Goal: Check status: Check status

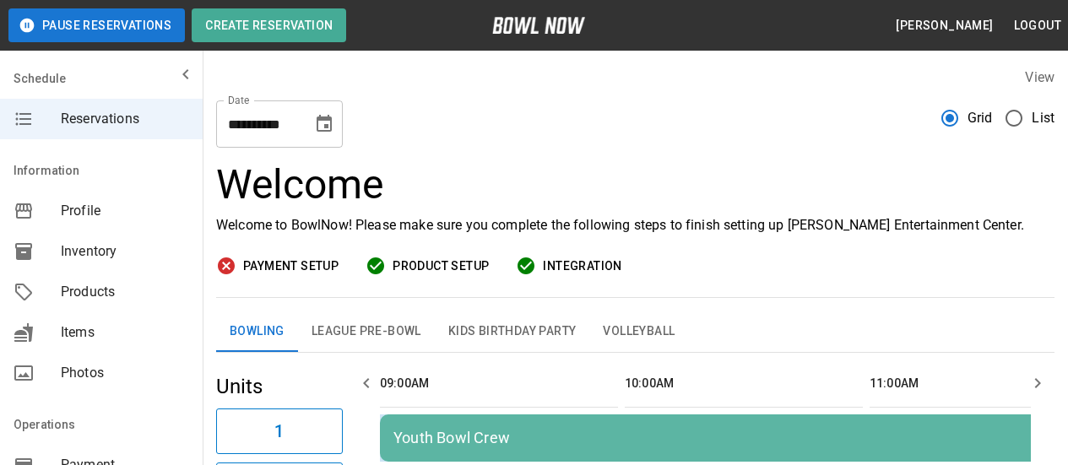
click at [324, 123] on icon "Choose date, selected date is Sep 6, 2025" at bounding box center [324, 124] width 20 height 20
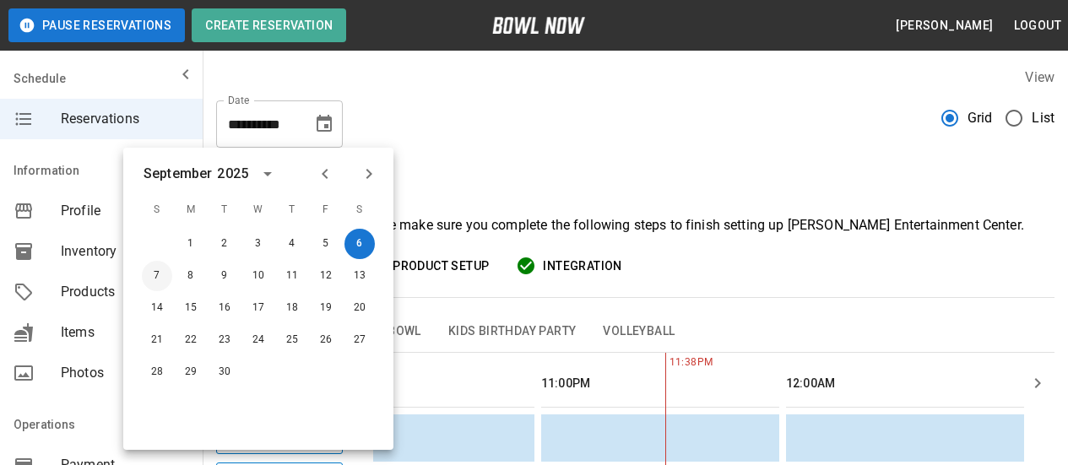
click at [162, 274] on button "7" at bounding box center [157, 276] width 30 height 30
type input "**********"
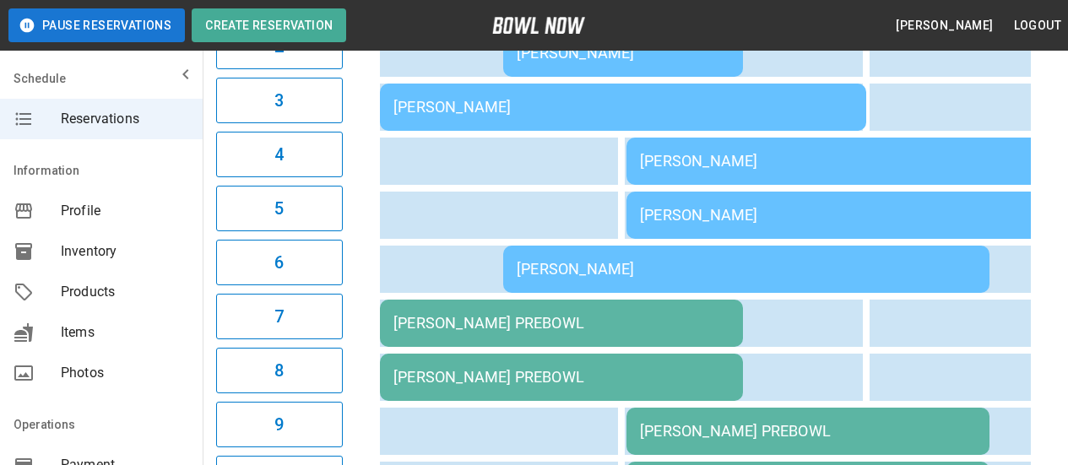
scroll to position [84, 0]
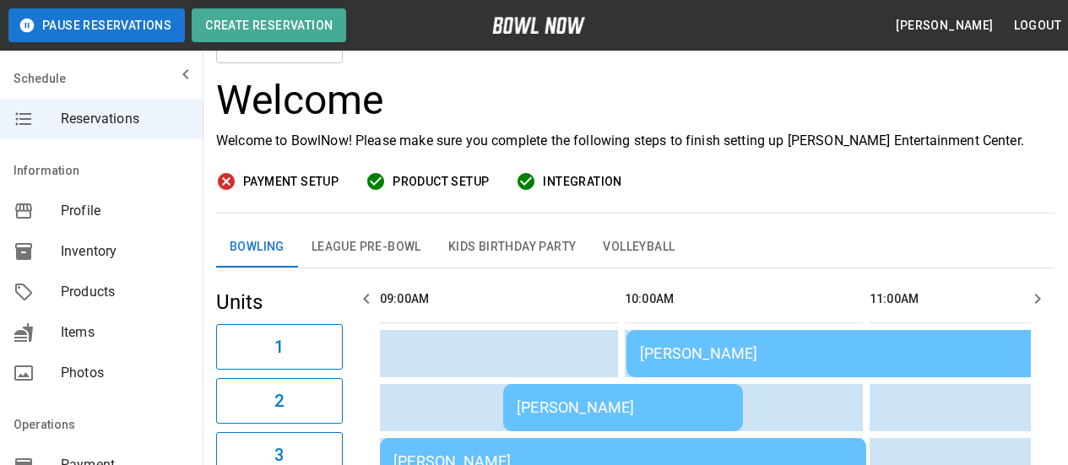
click at [371, 262] on button "League Pre-Bowl" at bounding box center [366, 247] width 137 height 41
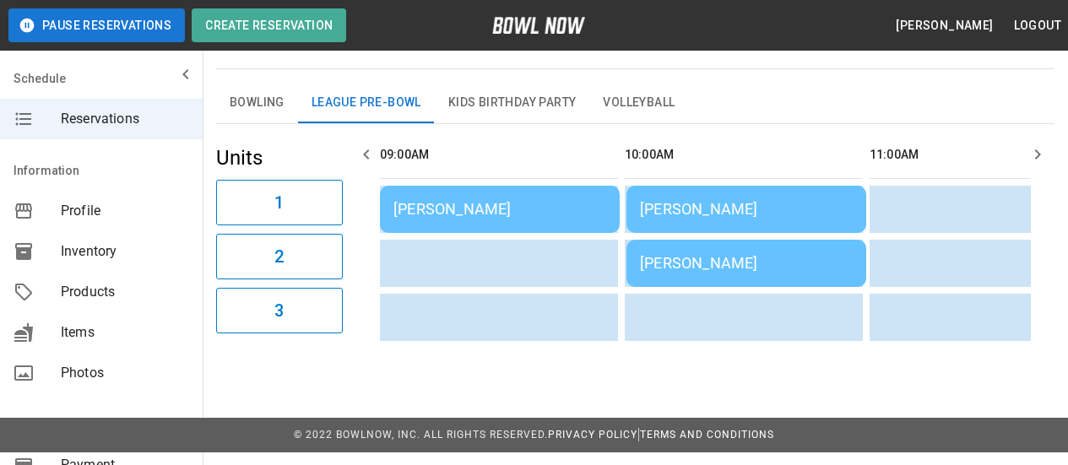
scroll to position [0, 0]
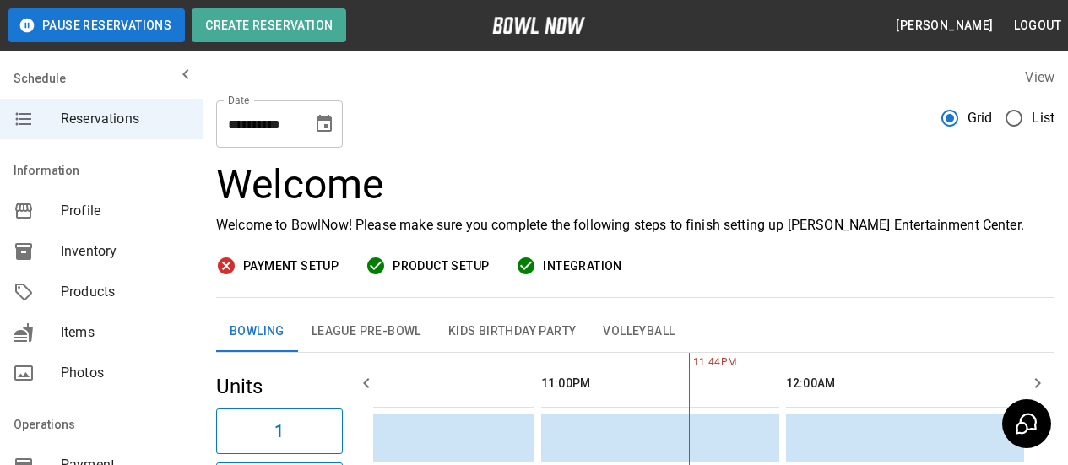
click at [329, 124] on icon "Choose date, selected date is Sep 6, 2025" at bounding box center [324, 124] width 20 height 20
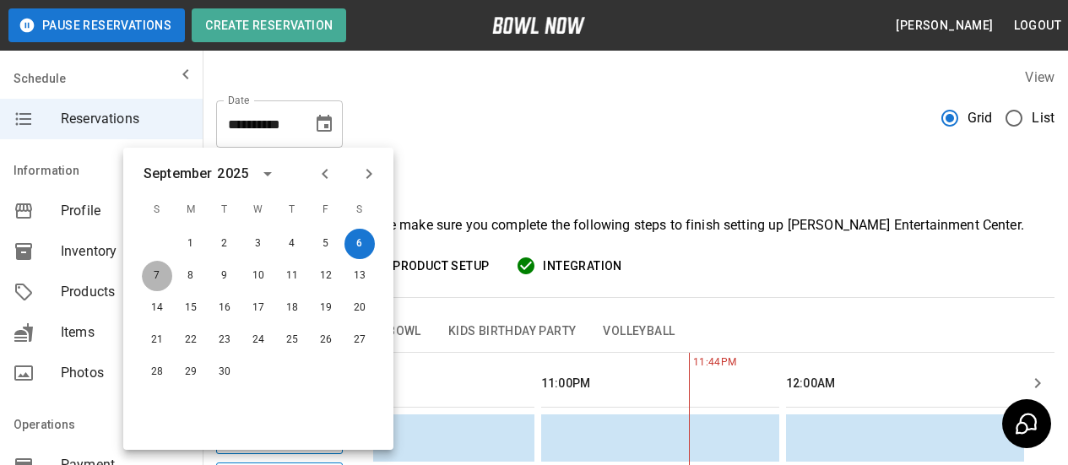
click at [162, 273] on button "7" at bounding box center [157, 276] width 30 height 30
type input "**********"
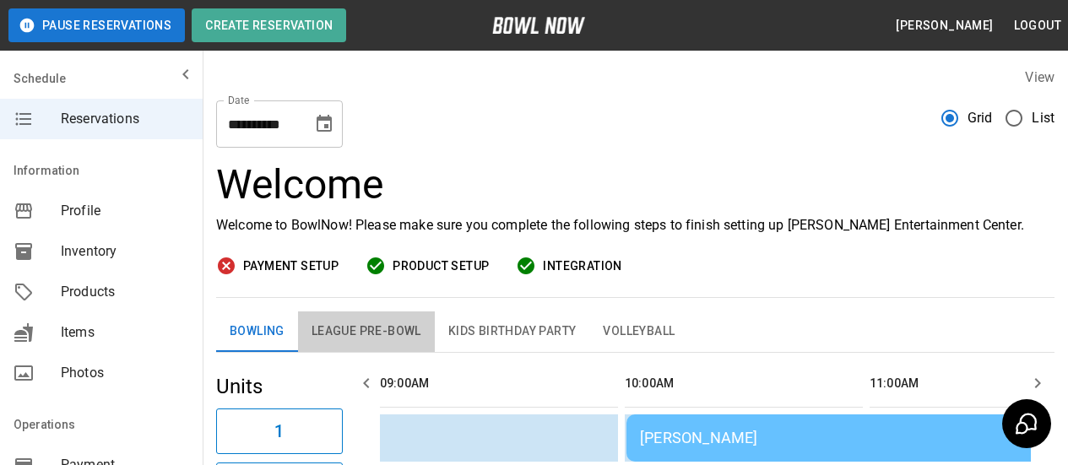
click at [406, 328] on button "League Pre-Bowl" at bounding box center [366, 331] width 137 height 41
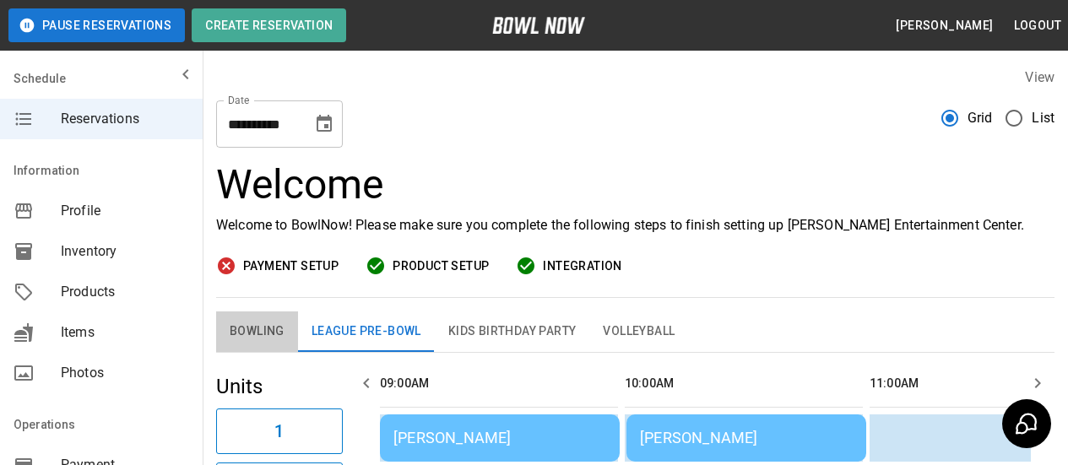
click at [242, 321] on button "Bowling" at bounding box center [257, 331] width 82 height 41
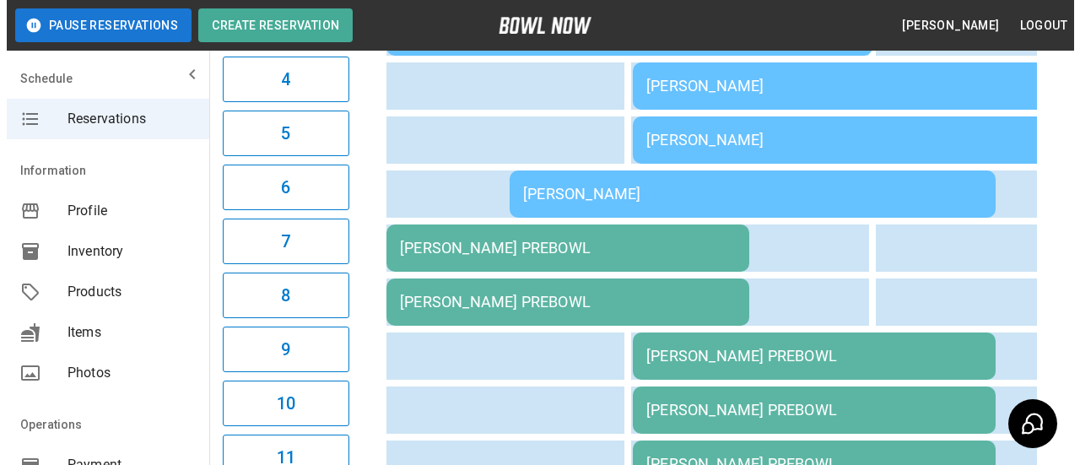
scroll to position [422, 0]
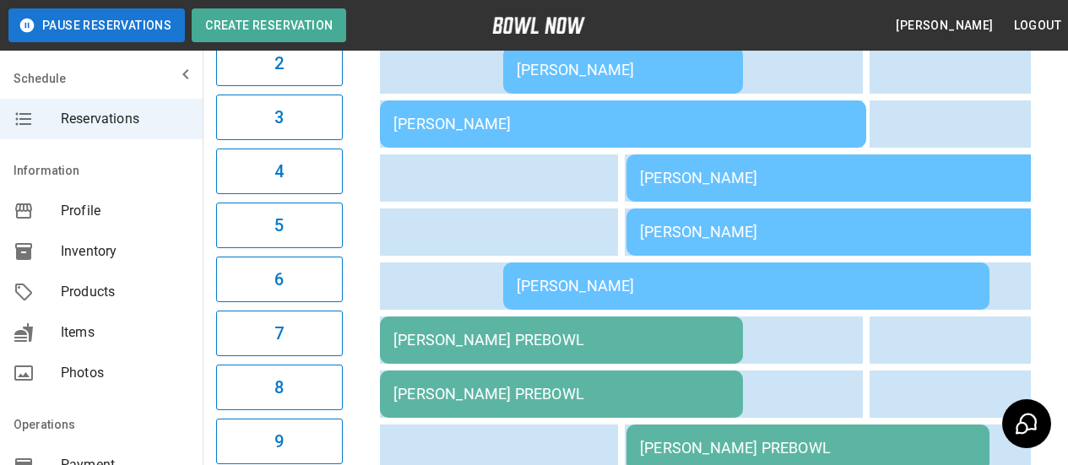
click at [718, 230] on div "[PERSON_NAME]" at bounding box center [869, 232] width 459 height 18
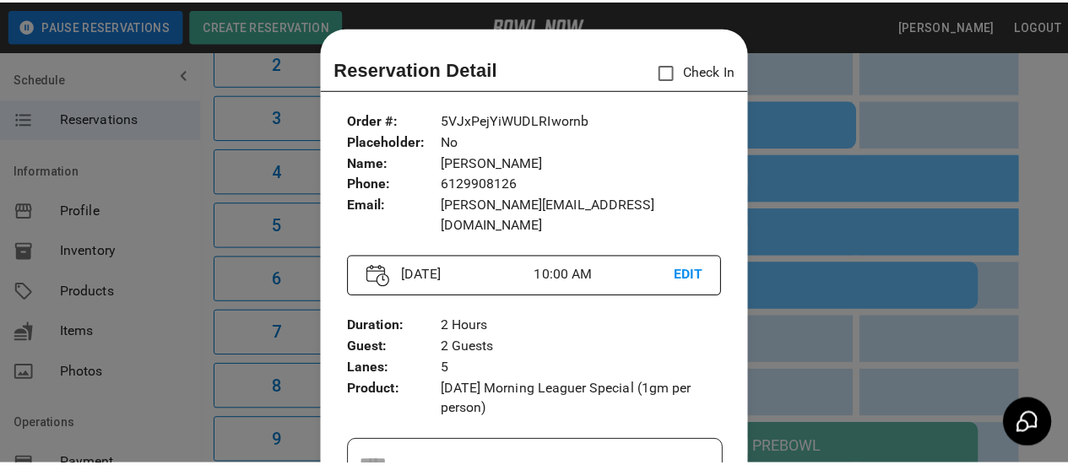
scroll to position [27, 0]
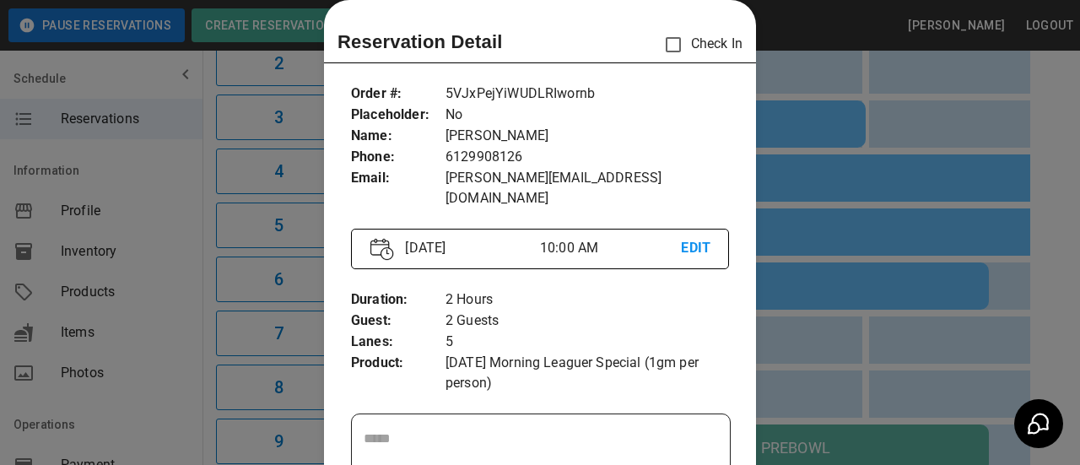
click at [865, 30] on div at bounding box center [540, 232] width 1080 height 465
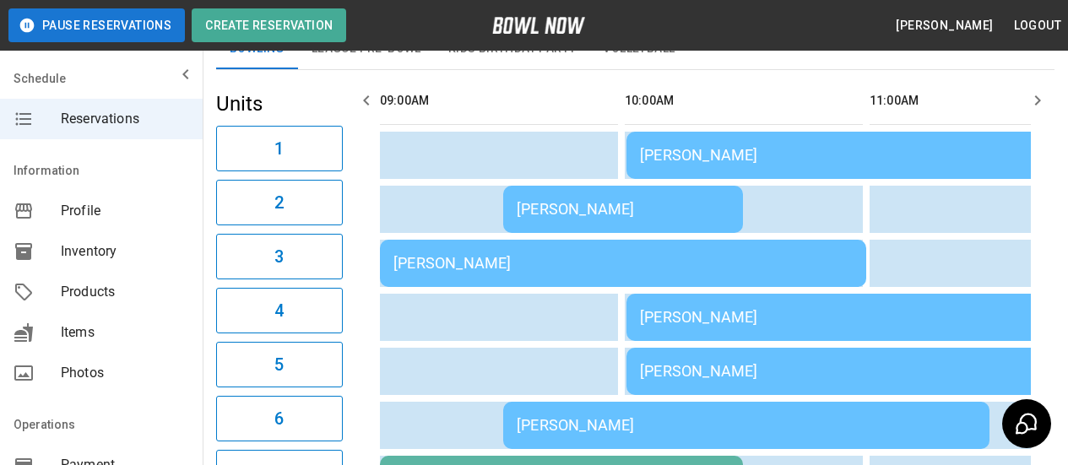
scroll to position [253, 0]
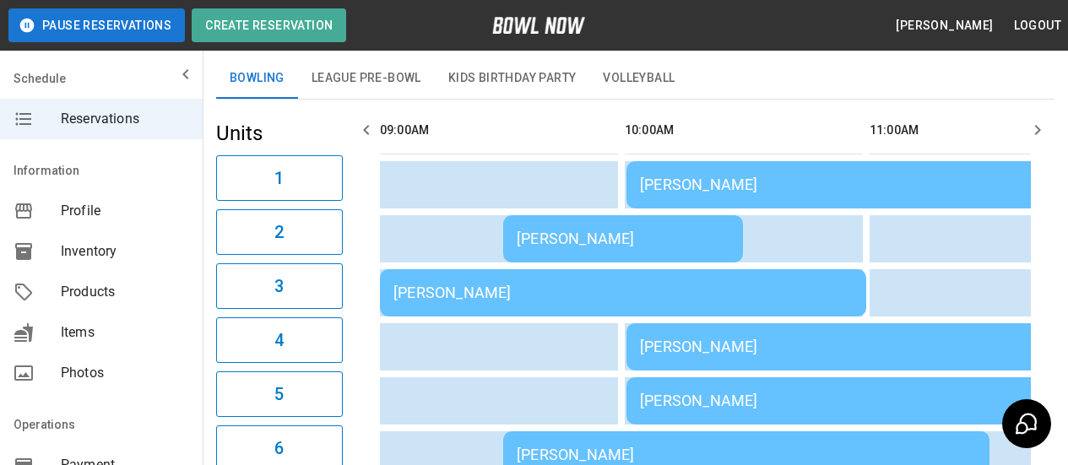
click at [367, 77] on button "League Pre-Bowl" at bounding box center [366, 78] width 137 height 41
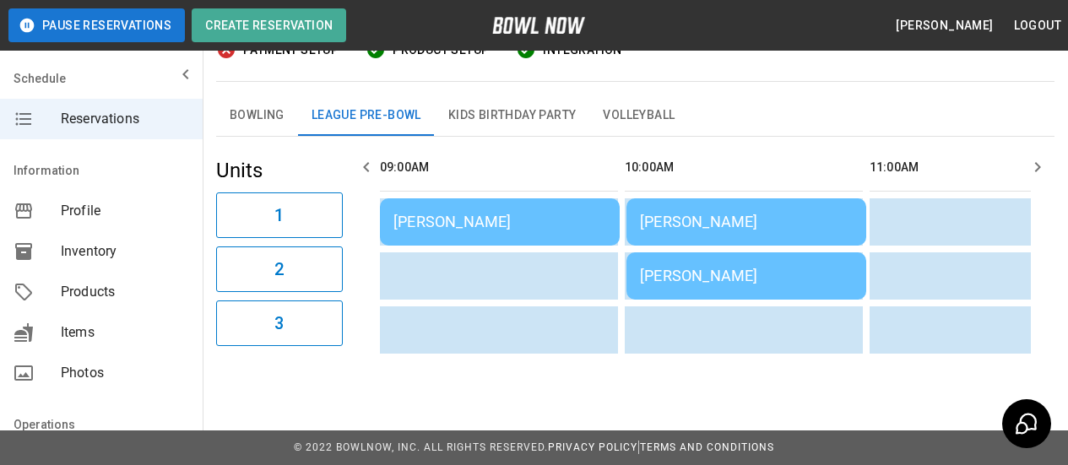
scroll to position [229, 0]
click at [248, 109] on button "Bowling" at bounding box center [257, 115] width 82 height 41
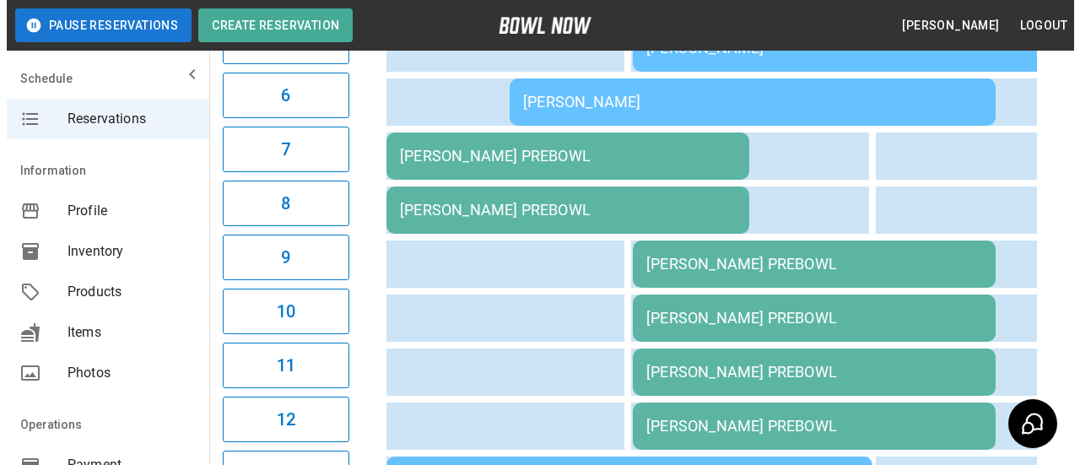
scroll to position [844, 0]
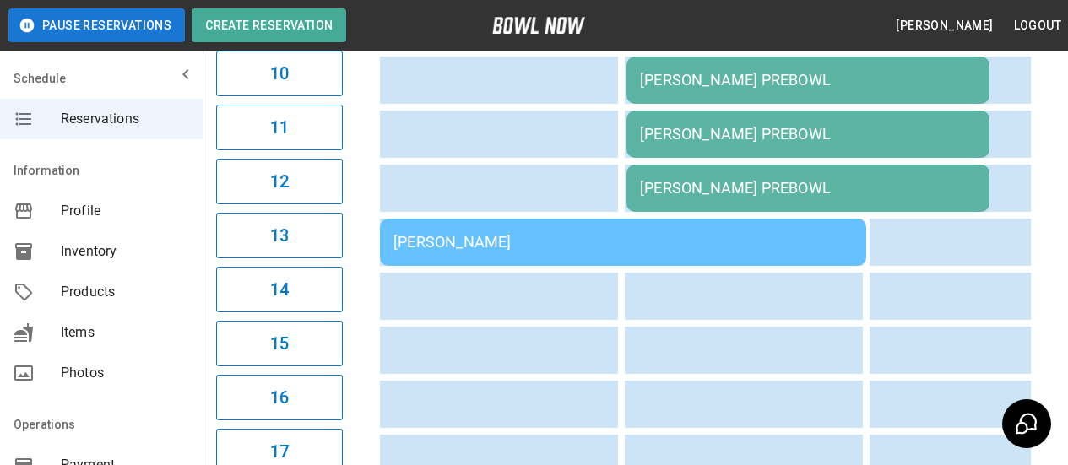
click at [484, 242] on div "[PERSON_NAME]" at bounding box center [622, 242] width 459 height 18
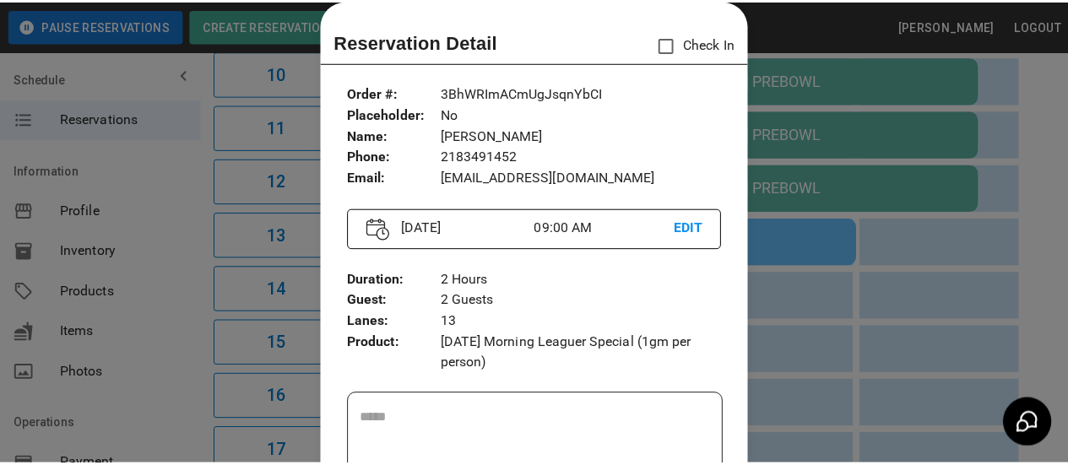
scroll to position [0, 0]
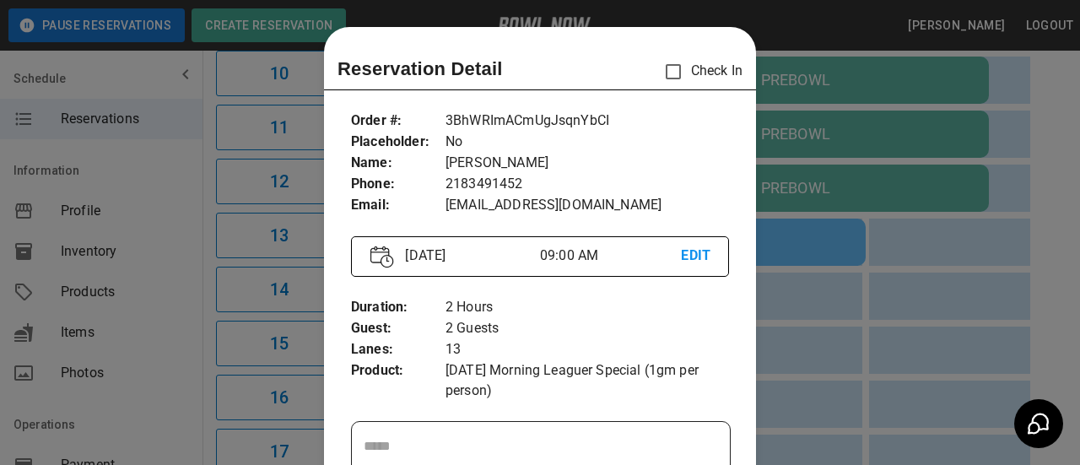
click at [796, 234] on div at bounding box center [540, 232] width 1080 height 465
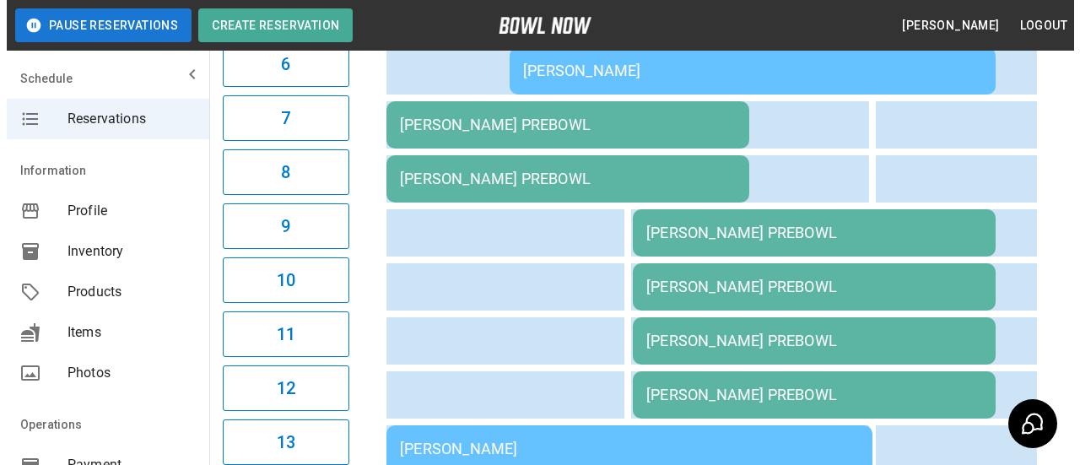
scroll to position [422, 0]
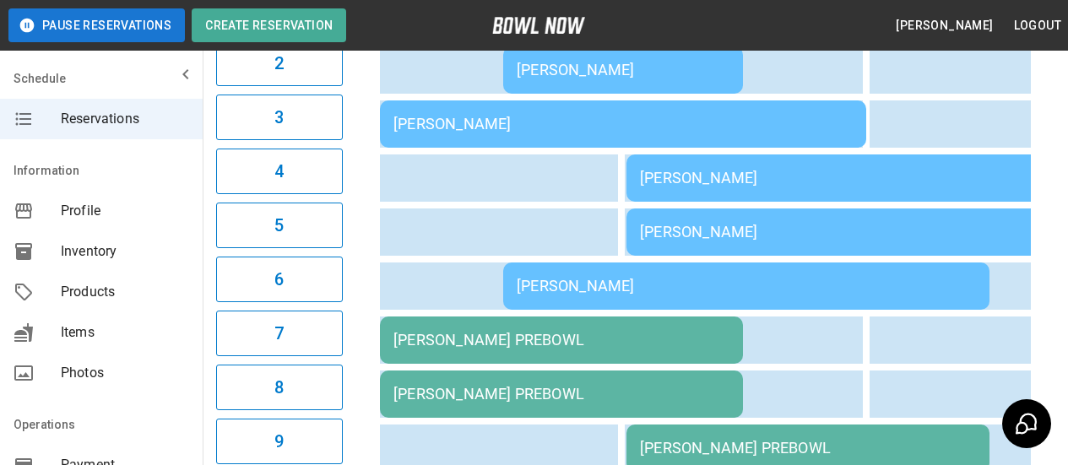
click at [608, 288] on div "[PERSON_NAME]" at bounding box center [746, 286] width 459 height 18
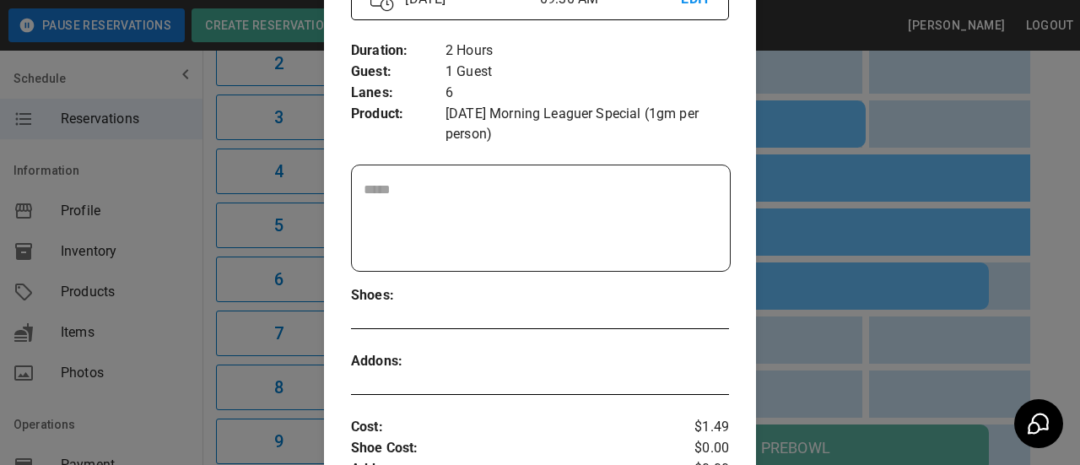
scroll to position [27, 0]
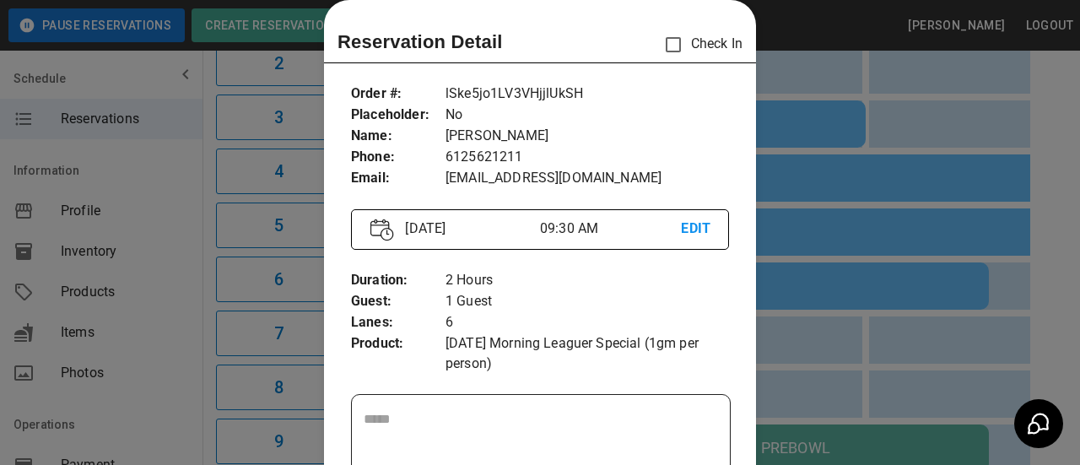
click at [807, 120] on div at bounding box center [540, 232] width 1080 height 465
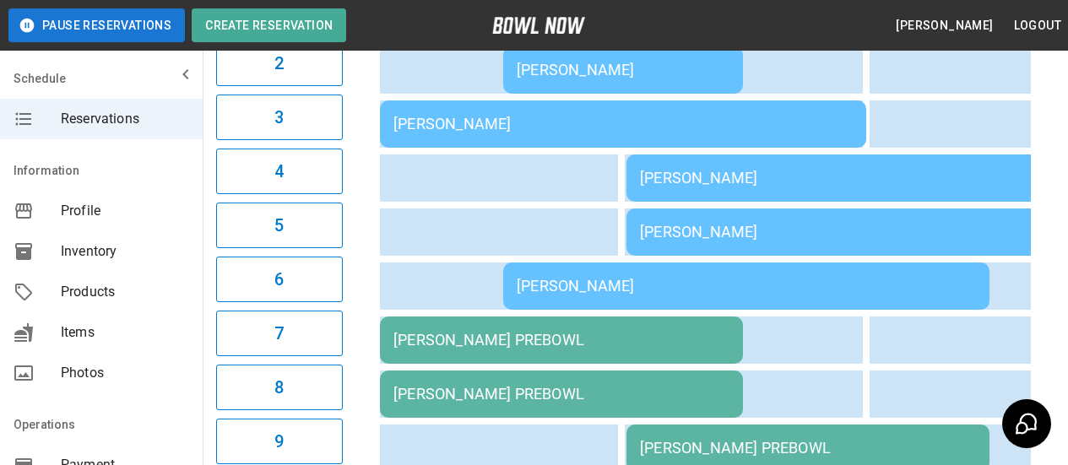
click at [703, 235] on div "[PERSON_NAME]" at bounding box center [869, 232] width 459 height 18
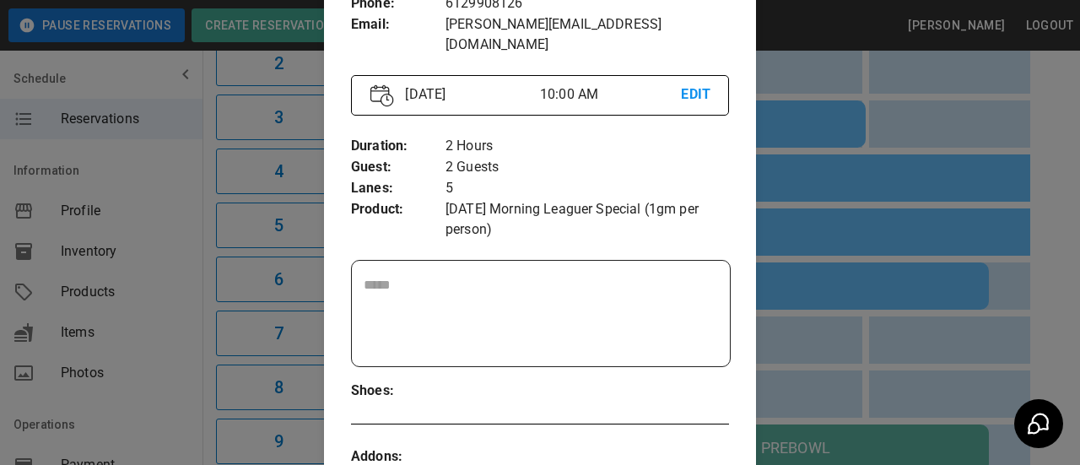
scroll to position [0, 0]
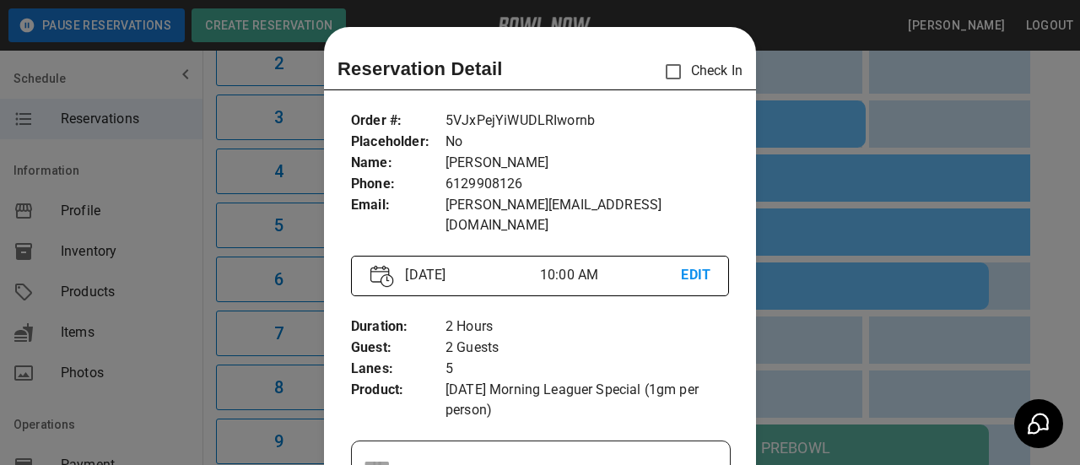
drag, startPoint x: 793, startPoint y: 111, endPoint x: 748, endPoint y: 180, distance: 81.7
click at [792, 111] on div at bounding box center [540, 232] width 1080 height 465
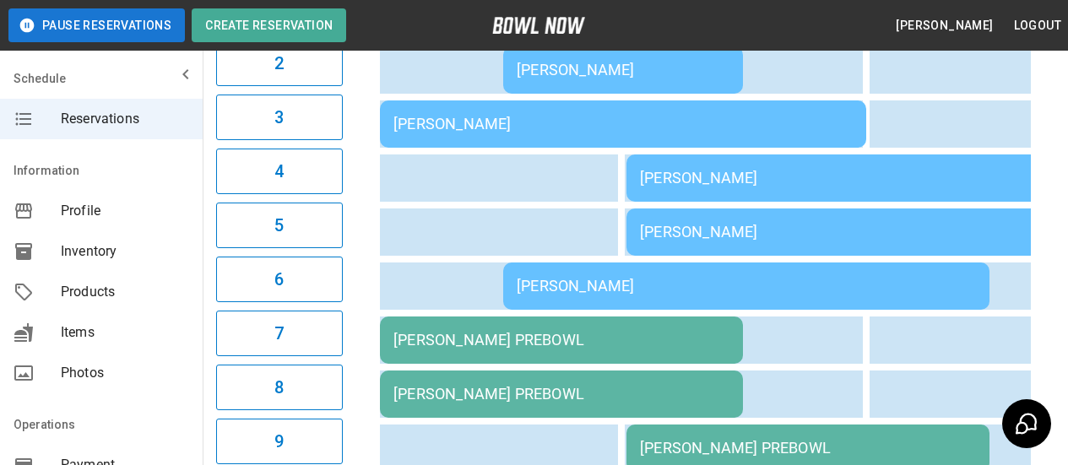
click at [722, 176] on div "[PERSON_NAME]" at bounding box center [869, 178] width 459 height 18
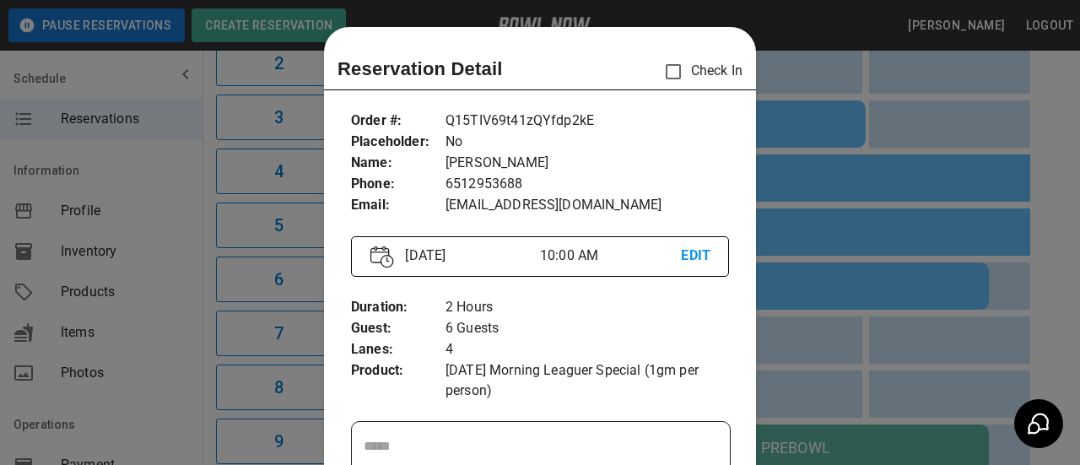
click at [856, 101] on div at bounding box center [540, 232] width 1080 height 465
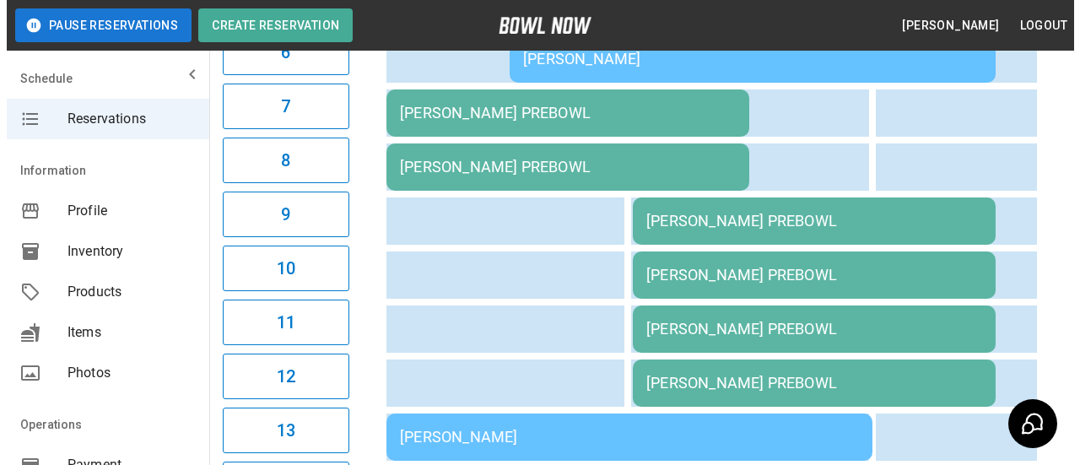
scroll to position [519, 0]
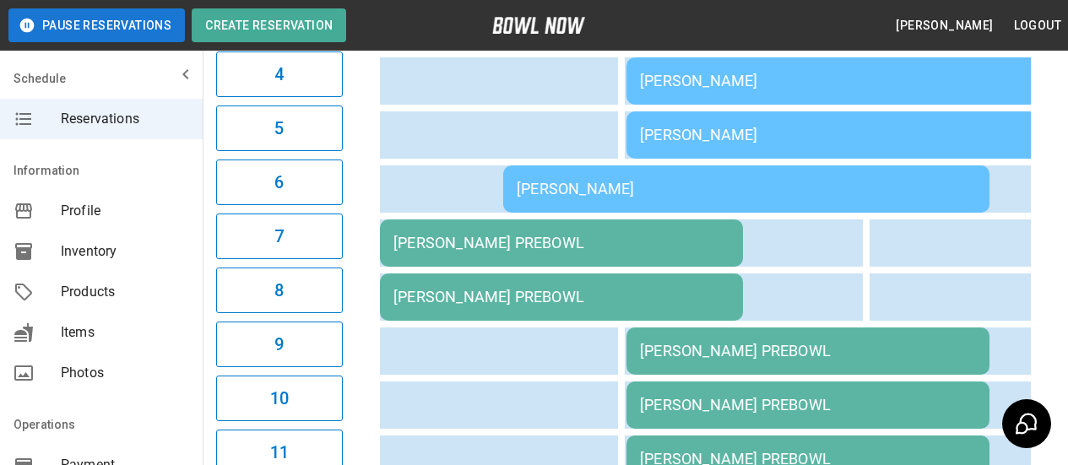
click at [417, 248] on div "[PERSON_NAME] PREBOWL" at bounding box center [561, 243] width 336 height 18
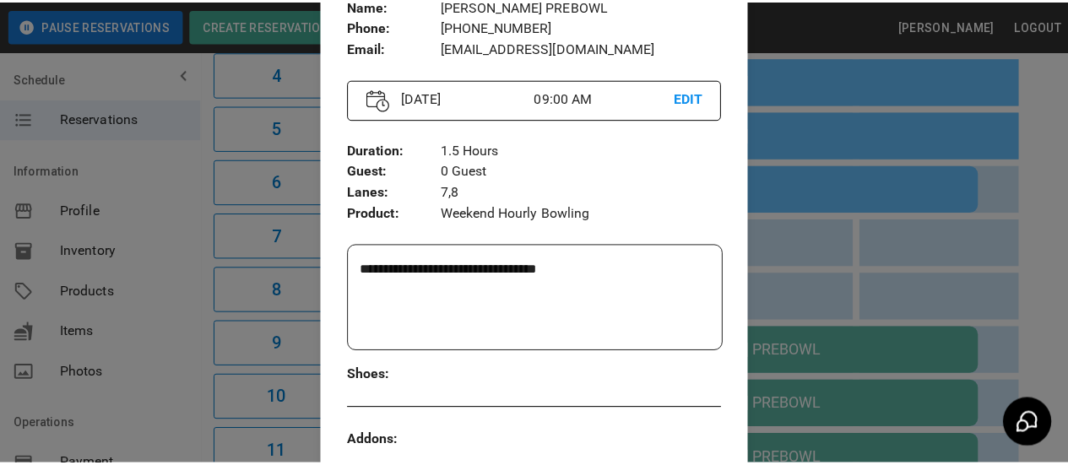
scroll to position [0, 0]
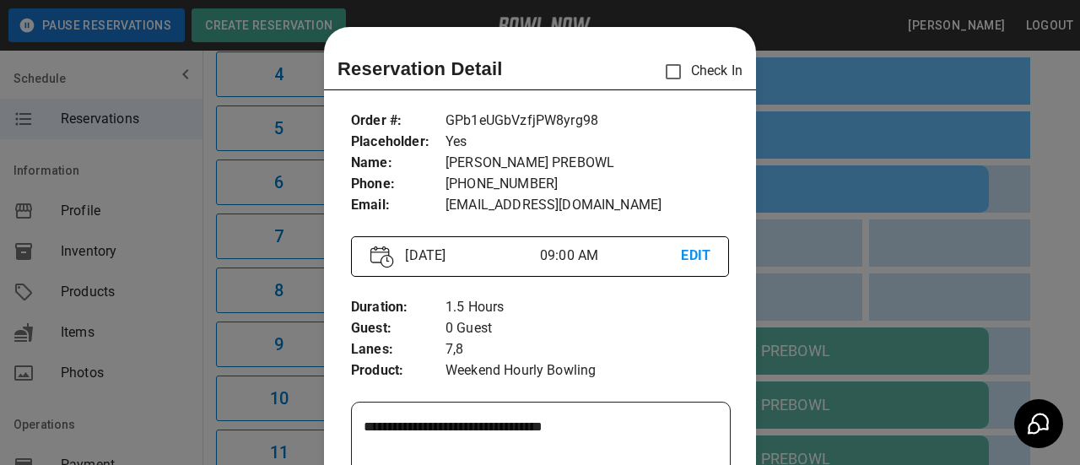
click at [833, 80] on div at bounding box center [540, 232] width 1080 height 465
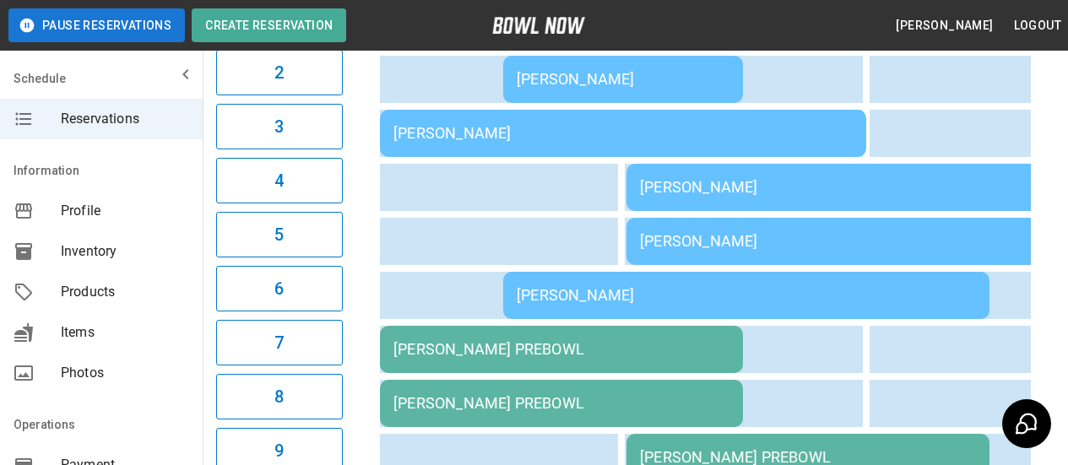
scroll to position [181, 0]
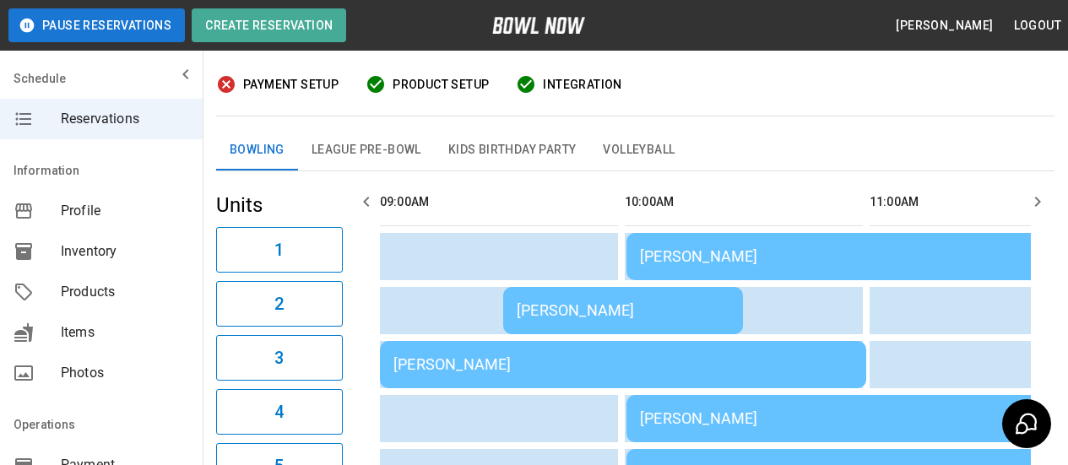
click at [378, 150] on button "League Pre-Bowl" at bounding box center [366, 150] width 137 height 41
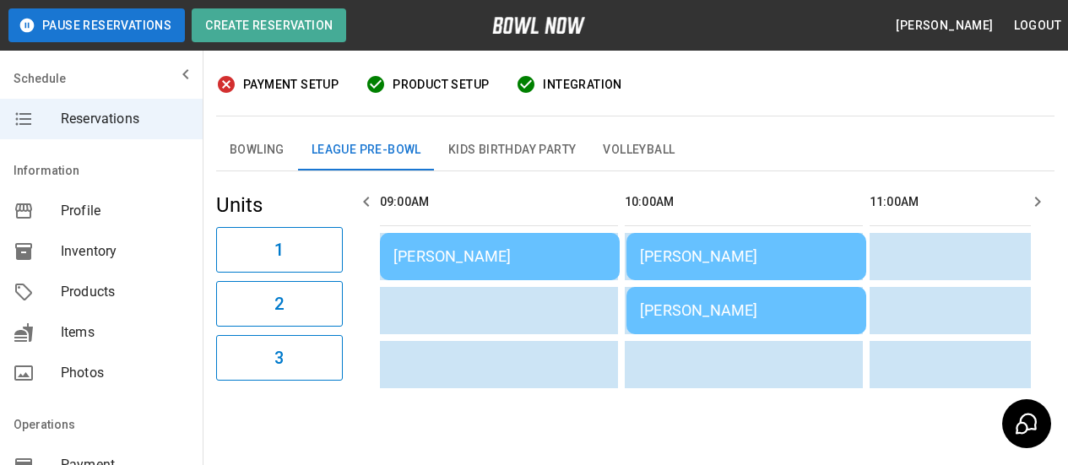
click at [250, 138] on button "Bowling" at bounding box center [257, 150] width 82 height 41
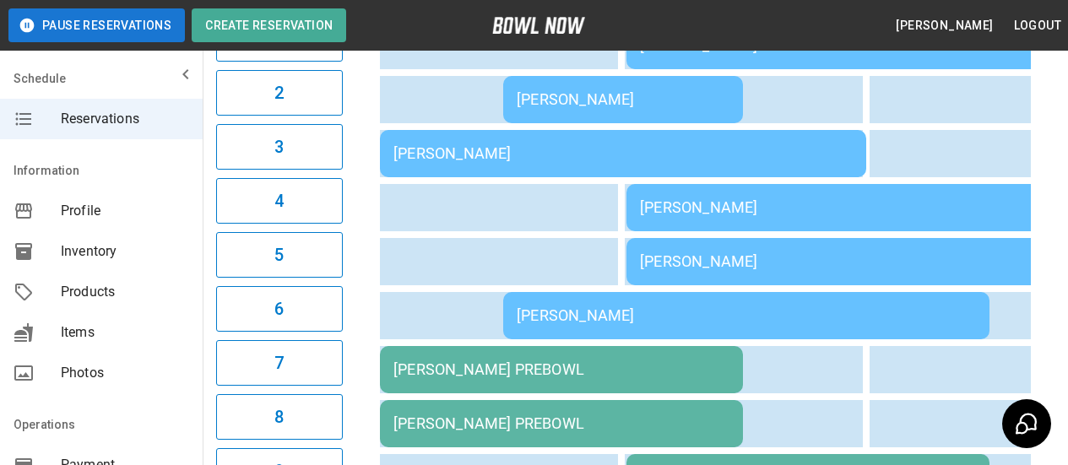
scroll to position [97, 0]
